Goal: Task Accomplishment & Management: Use online tool/utility

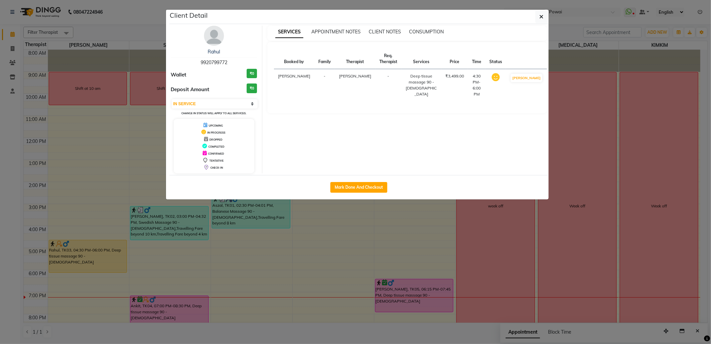
scroll to position [40, 0]
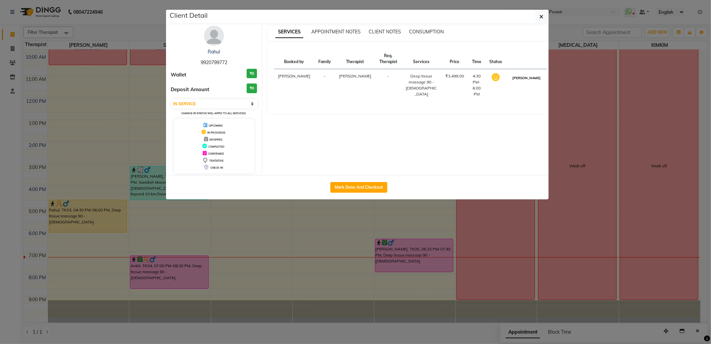
click at [520, 82] on button "[PERSON_NAME]" at bounding box center [527, 78] width 32 height 8
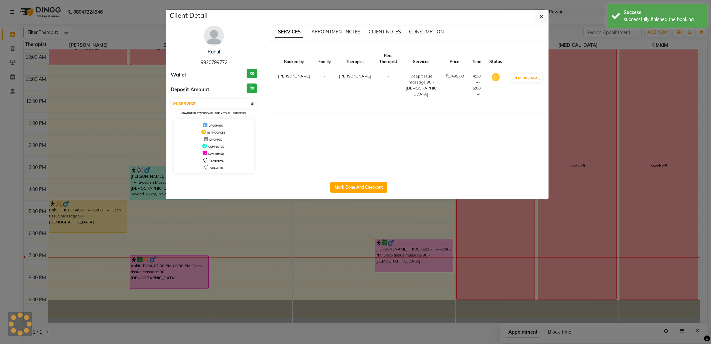
select select "3"
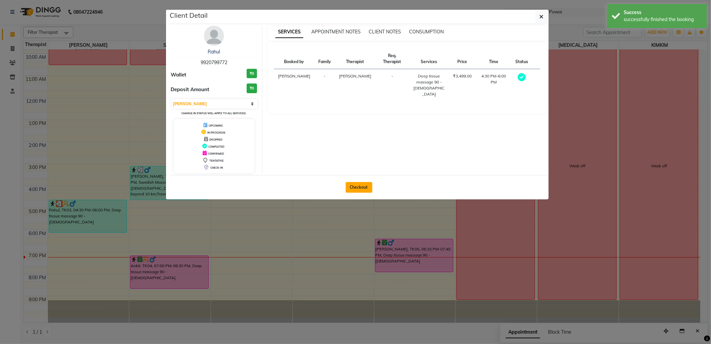
click at [367, 184] on button "Checkout" at bounding box center [359, 187] width 27 height 11
select select "682"
select select "service"
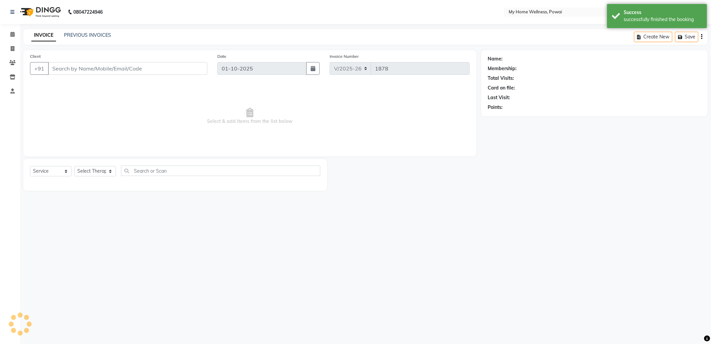
type input "99******72"
select select "85690"
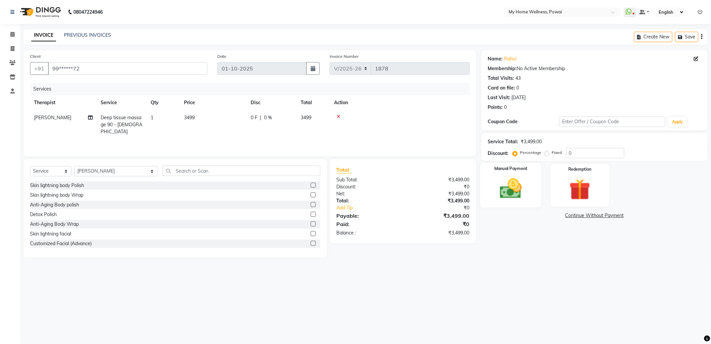
click at [527, 192] on img at bounding box center [511, 188] width 36 height 25
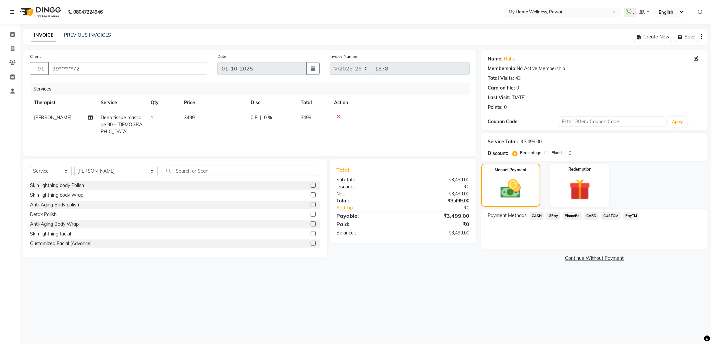
click at [554, 218] on span "GPay" at bounding box center [554, 216] width 14 height 8
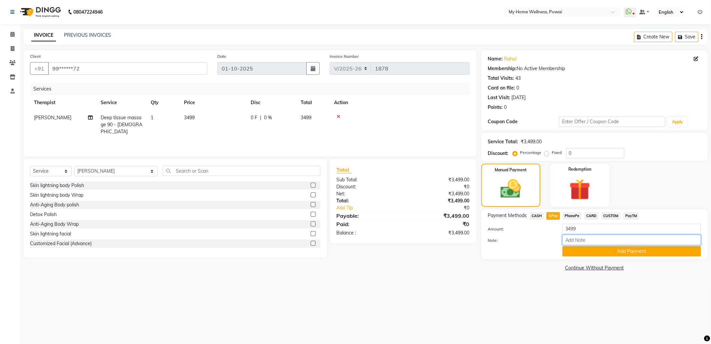
click at [582, 243] on input "Note:" at bounding box center [632, 239] width 139 height 10
type input "krishna mam account"
click at [603, 253] on button "Add Payment" at bounding box center [632, 251] width 139 height 10
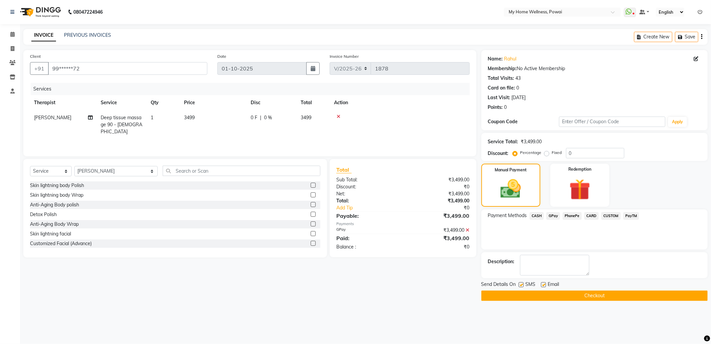
click at [607, 295] on button "Checkout" at bounding box center [595, 295] width 226 height 10
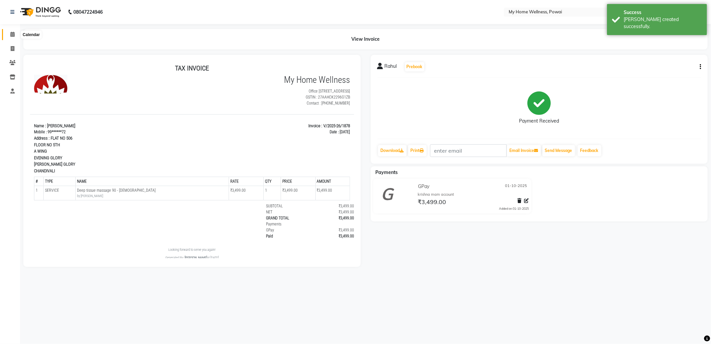
click at [8, 34] on span at bounding box center [13, 35] width 12 height 8
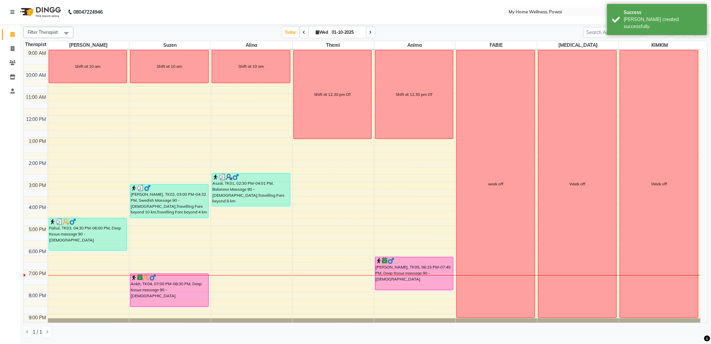
scroll to position [40, 0]
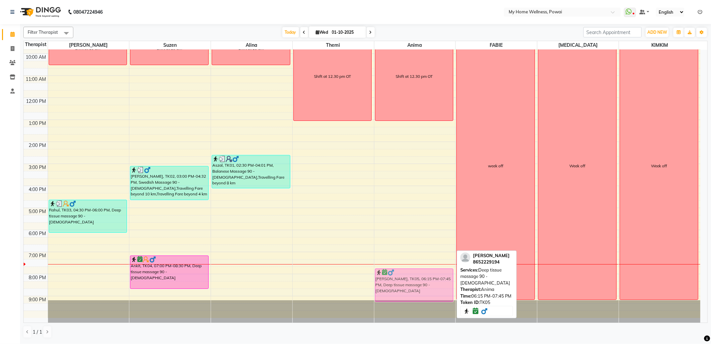
drag, startPoint x: 411, startPoint y: 253, endPoint x: 406, endPoint y: 281, distance: 28.1
click at [406, 281] on div "Shift at 12.30 pm OT [PERSON_NAME], TK05, 06:15 PM-07:45 PM, Deep tissue massag…" at bounding box center [415, 164] width 81 height 308
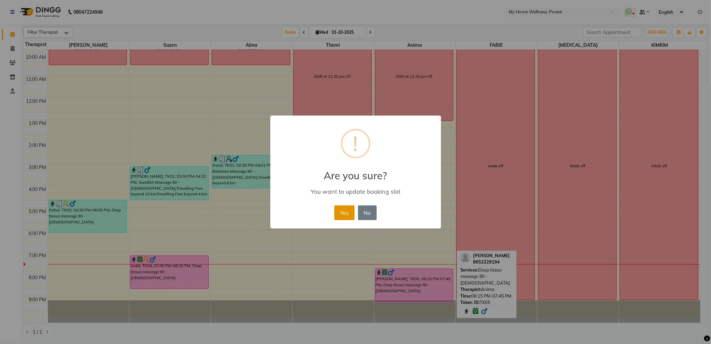
click at [348, 214] on button "Yes" at bounding box center [345, 212] width 20 height 15
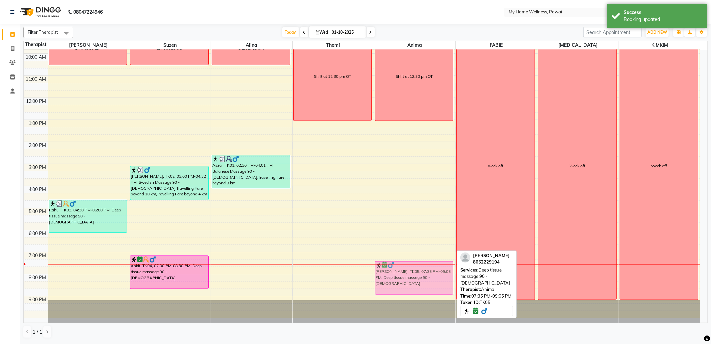
drag, startPoint x: 398, startPoint y: 286, endPoint x: 396, endPoint y: 282, distance: 4.3
click at [396, 282] on div "Shift at 12.30 pm OT [PERSON_NAME], TK05, 07:35 PM-09:05 PM, Deep tissue massag…" at bounding box center [415, 164] width 81 height 308
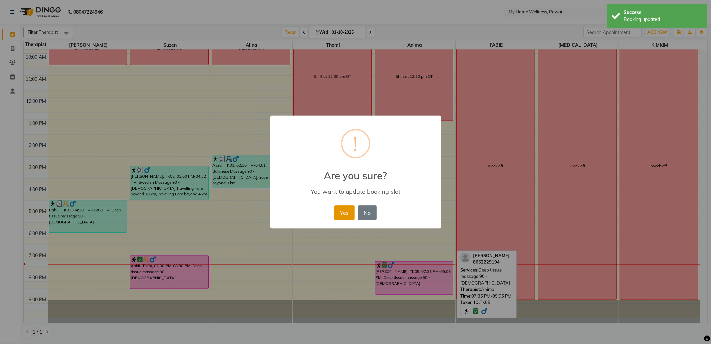
click at [336, 212] on button "Yes" at bounding box center [345, 212] width 20 height 15
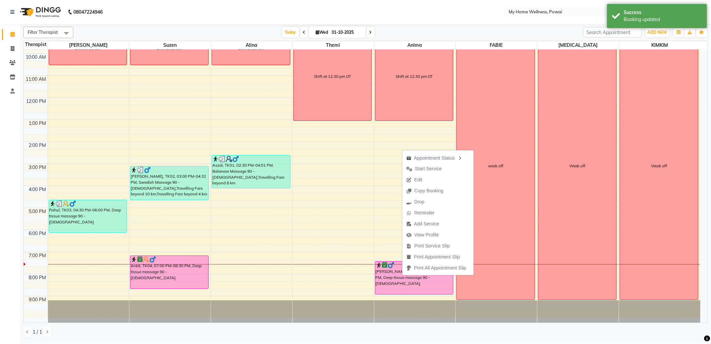
click at [330, 16] on nav "08047224946 Select Location × My Home Wellness, Powai WhatsApp Status ✕ Status:…" at bounding box center [355, 12] width 711 height 24
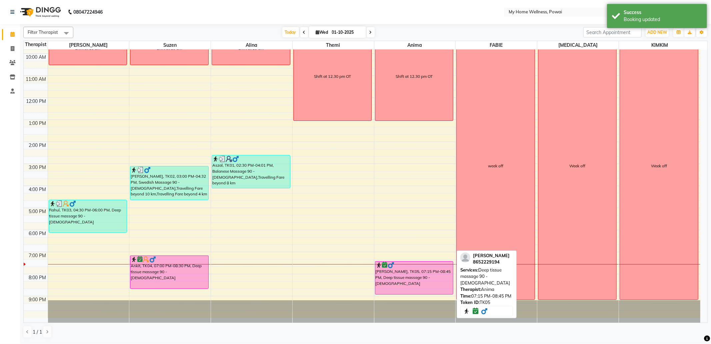
click at [408, 276] on div "[PERSON_NAME], TK05, 07:15 PM-08:45 PM, Deep tissue massage 90 - [DEMOGRAPHIC_D…" at bounding box center [415, 277] width 78 height 33
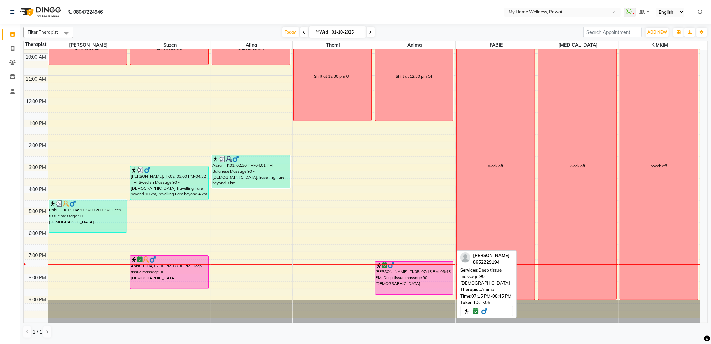
click at [437, 270] on div "[PERSON_NAME], TK05, 07:15 PM-08:45 PM, Deep tissue massage 90 - [DEMOGRAPHIC_D…" at bounding box center [415, 277] width 78 height 33
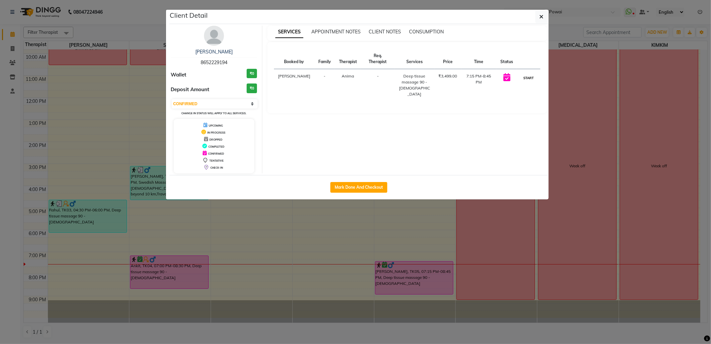
click at [524, 80] on button "START" at bounding box center [529, 78] width 14 height 8
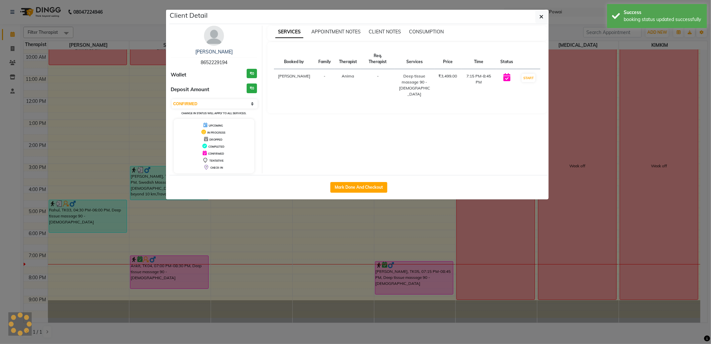
select select "1"
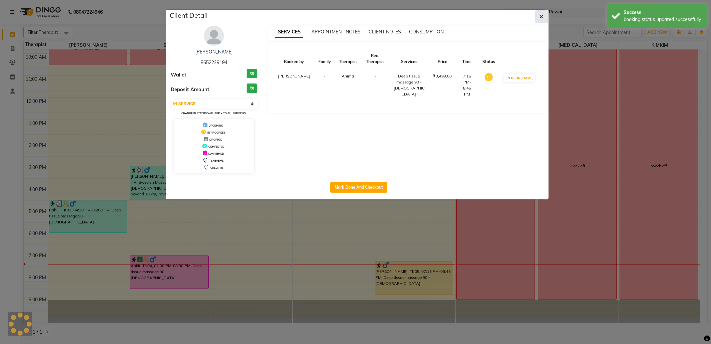
click at [542, 20] on button "button" at bounding box center [542, 16] width 13 height 13
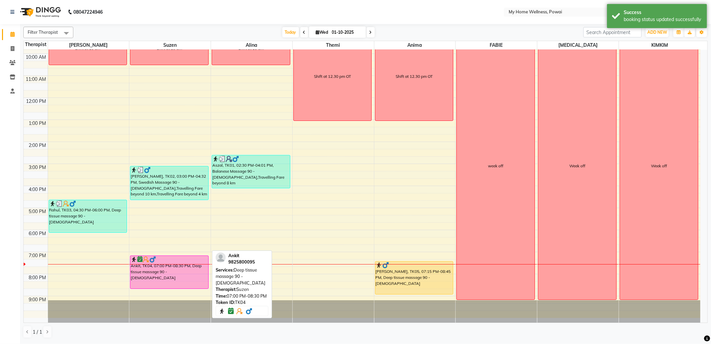
click at [167, 268] on div "Ankit, TK04, 07:00 PM-08:30 PM, Deep tissue massage 90 - [DEMOGRAPHIC_DATA]" at bounding box center [169, 271] width 78 height 33
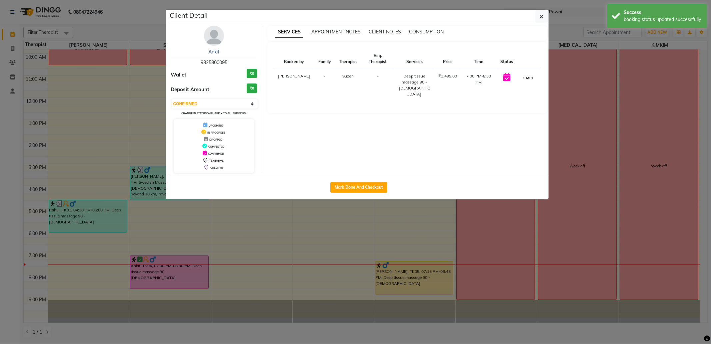
click at [524, 80] on button "START" at bounding box center [529, 78] width 14 height 8
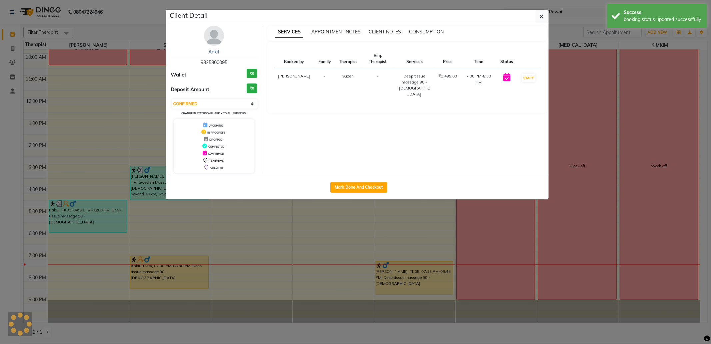
select select "1"
click at [541, 19] on icon "button" at bounding box center [542, 16] width 4 height 5
